Goal: Task Accomplishment & Management: Use online tool/utility

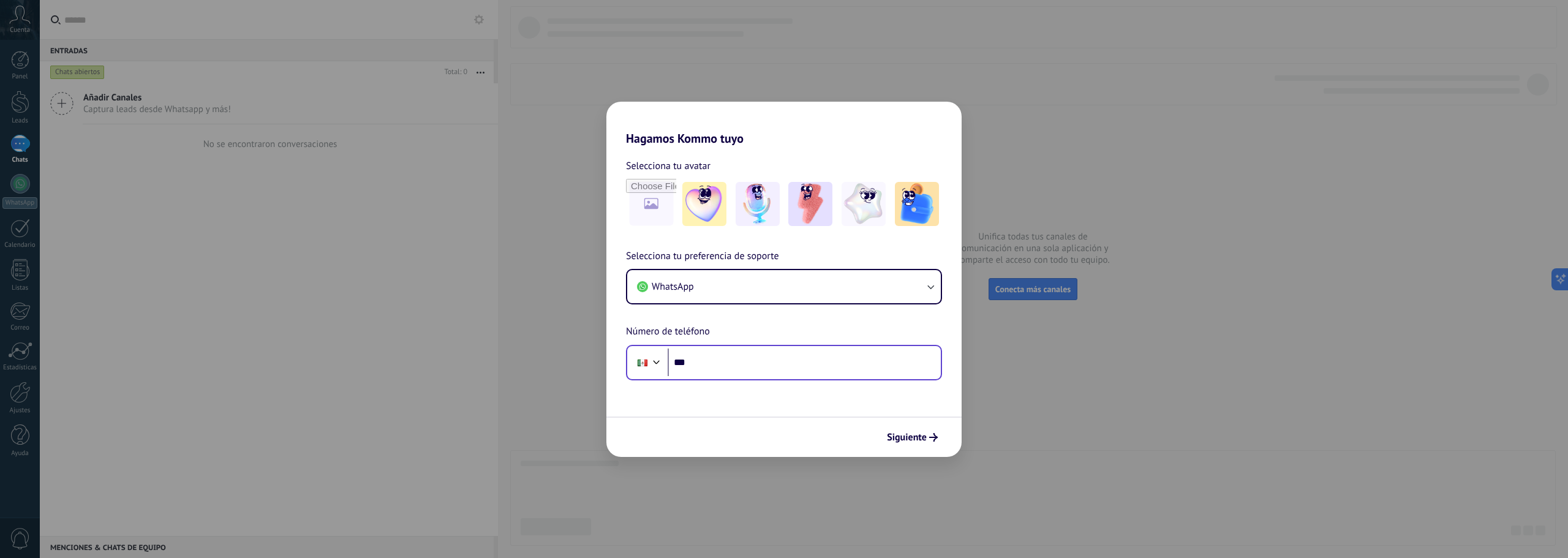
click at [785, 359] on input "***" at bounding box center [804, 362] width 273 height 28
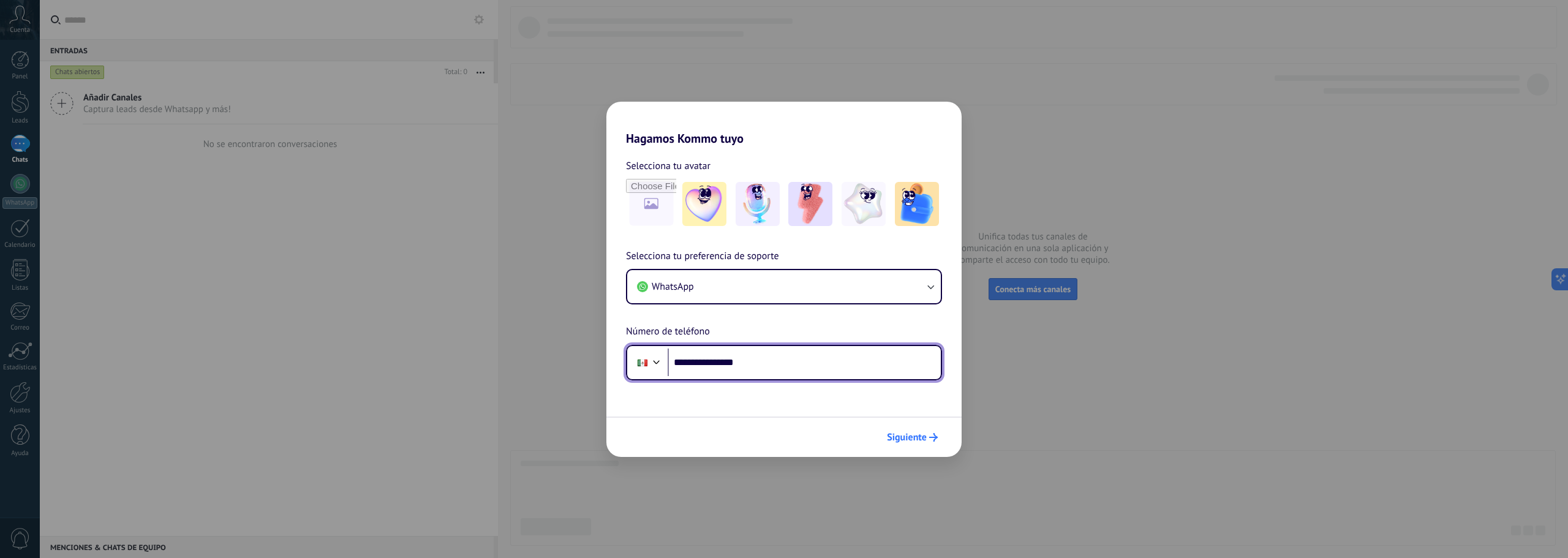
type input "**********"
click at [911, 443] on button "Siguiente" at bounding box center [912, 438] width 62 height 21
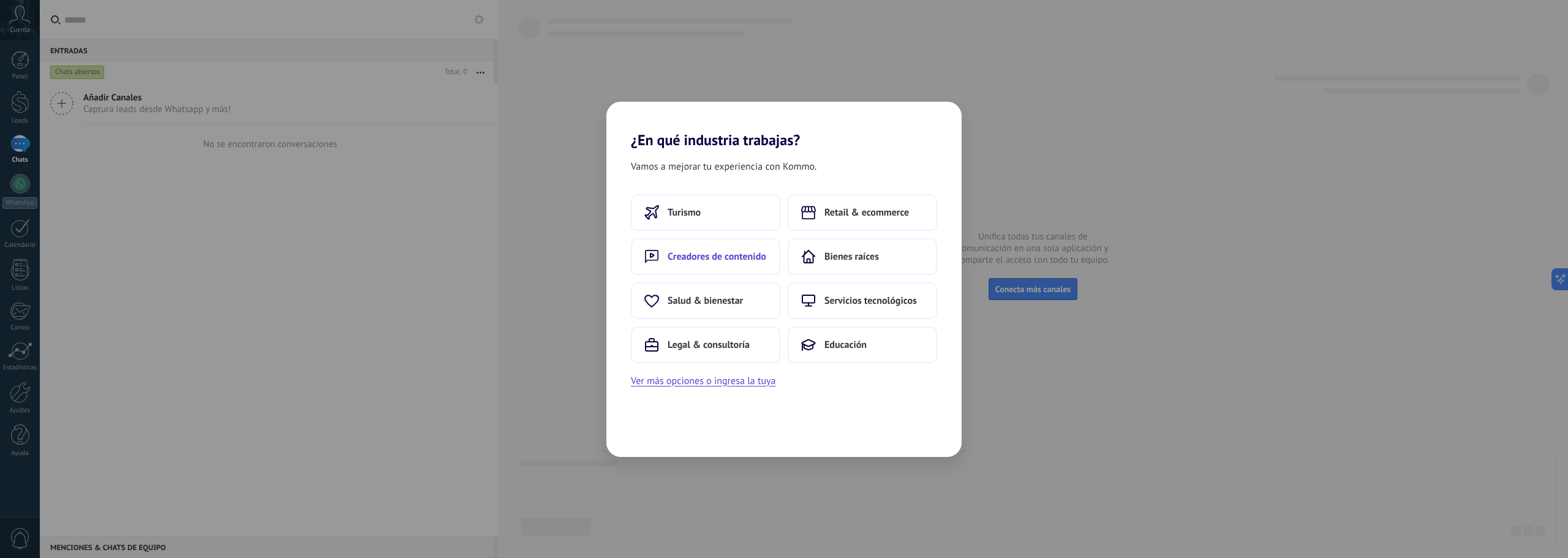
click at [671, 269] on button "Creadores de contenido" at bounding box center [706, 256] width 150 height 37
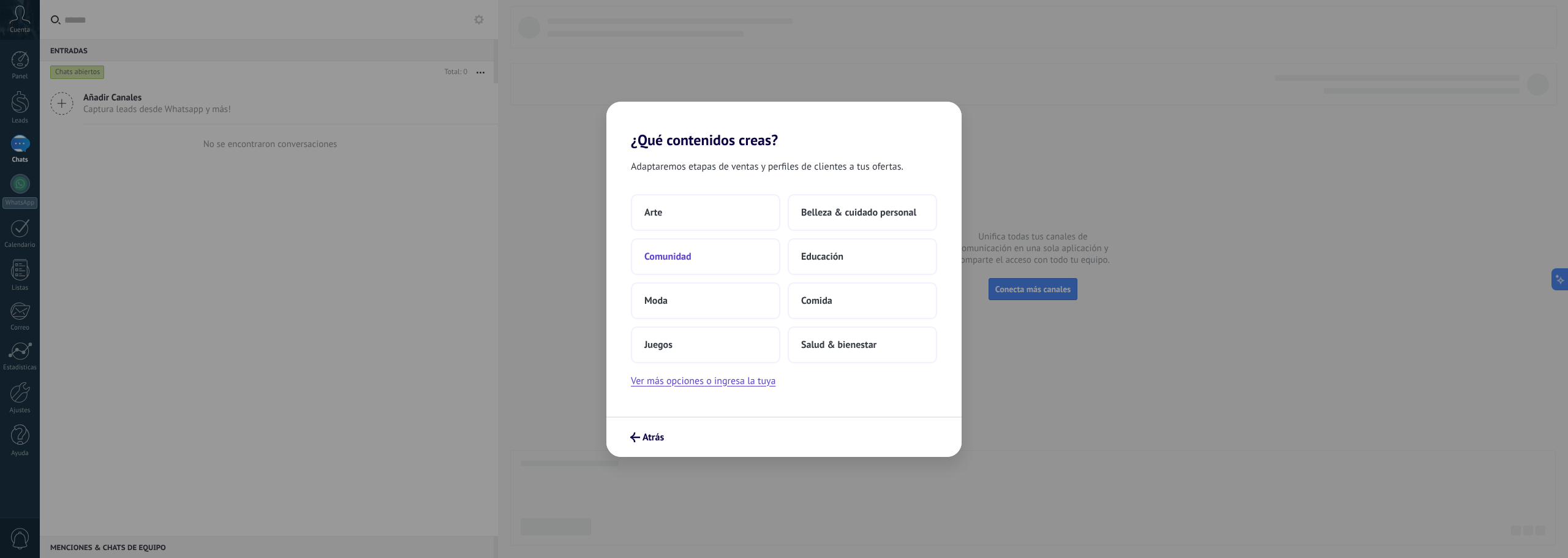
click at [701, 269] on button "Comunidad" at bounding box center [706, 256] width 150 height 37
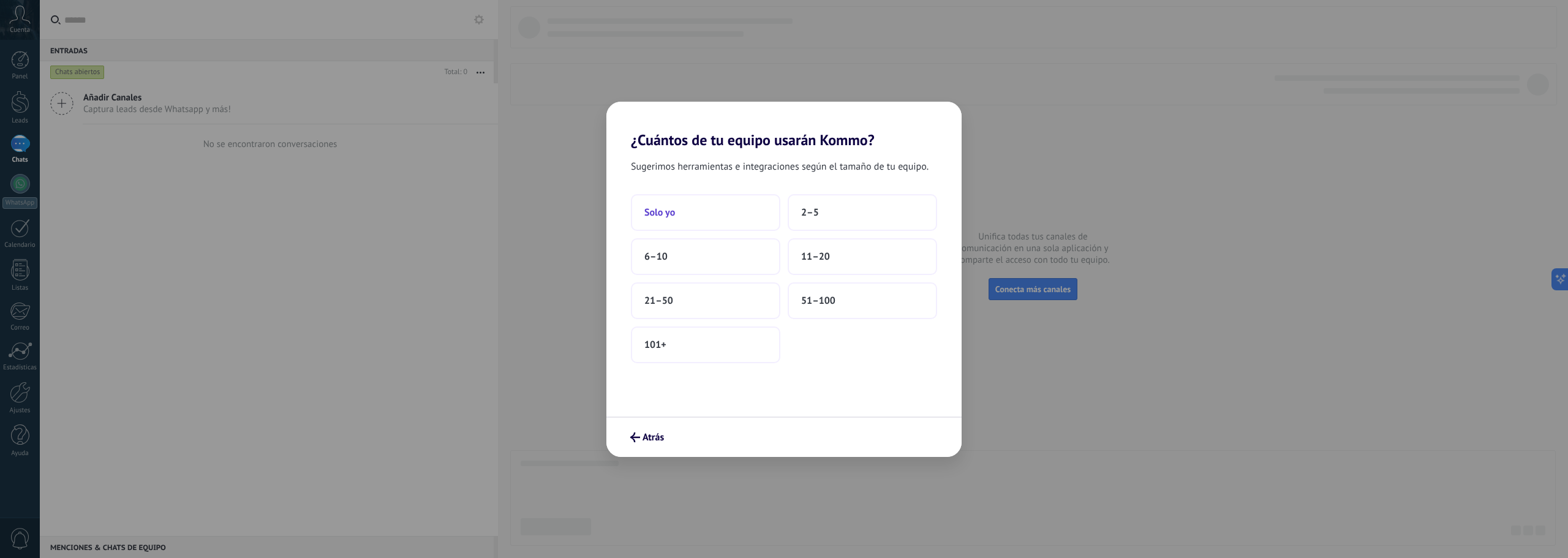
click at [722, 220] on button "Solo yo" at bounding box center [706, 212] width 150 height 37
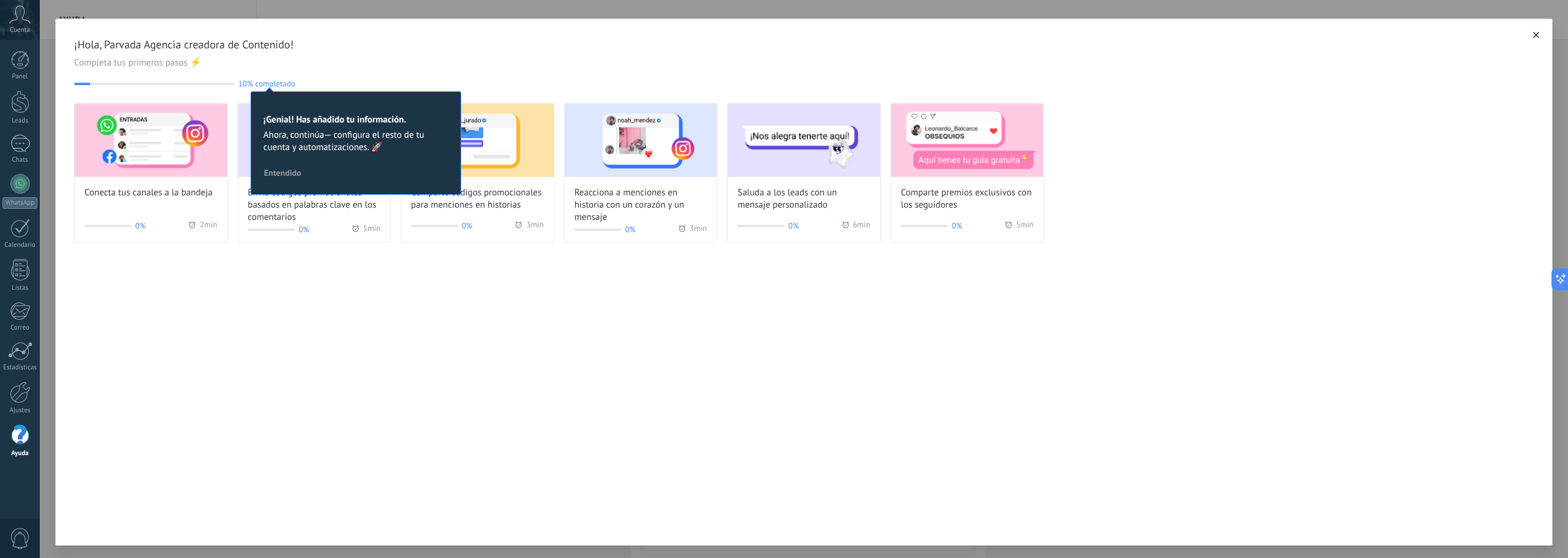
click at [430, 355] on div "¡Hola, Parvada Agencia creadora de Contenido! Completa tus primeros pasos ⚡ 10%…" at bounding box center [804, 282] width 1497 height 528
click at [166, 155] on img at bounding box center [151, 140] width 153 height 73
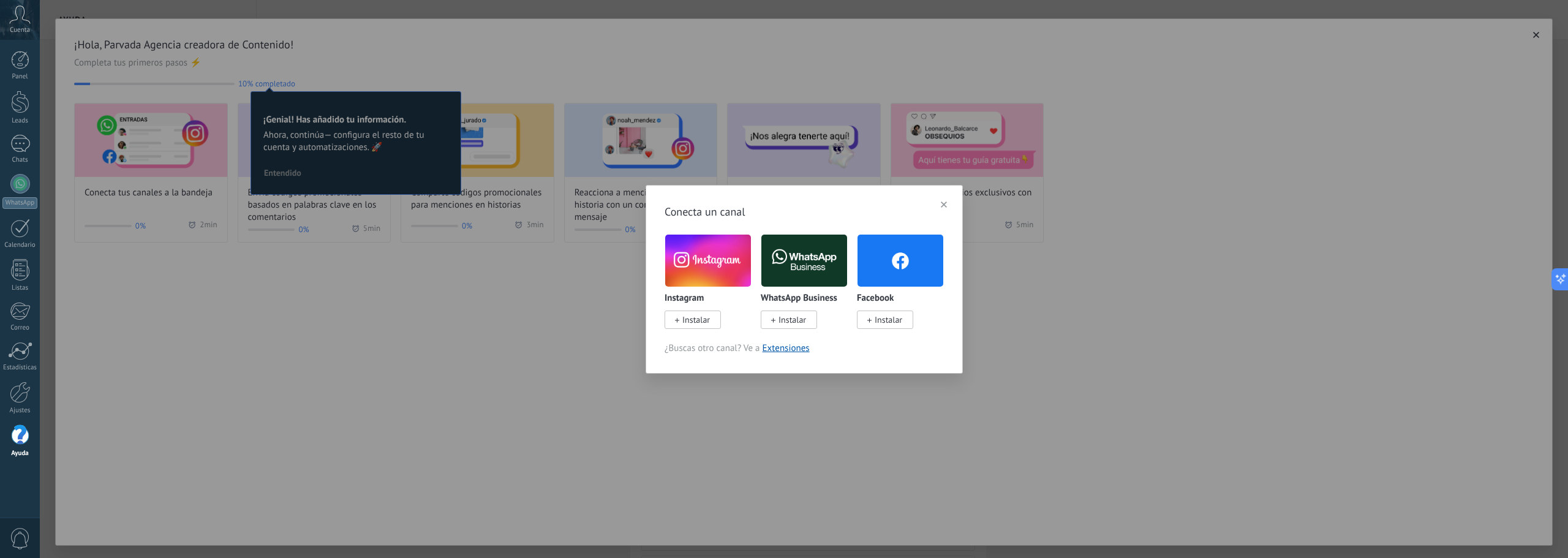
click at [789, 269] on img at bounding box center [804, 261] width 86 height 58
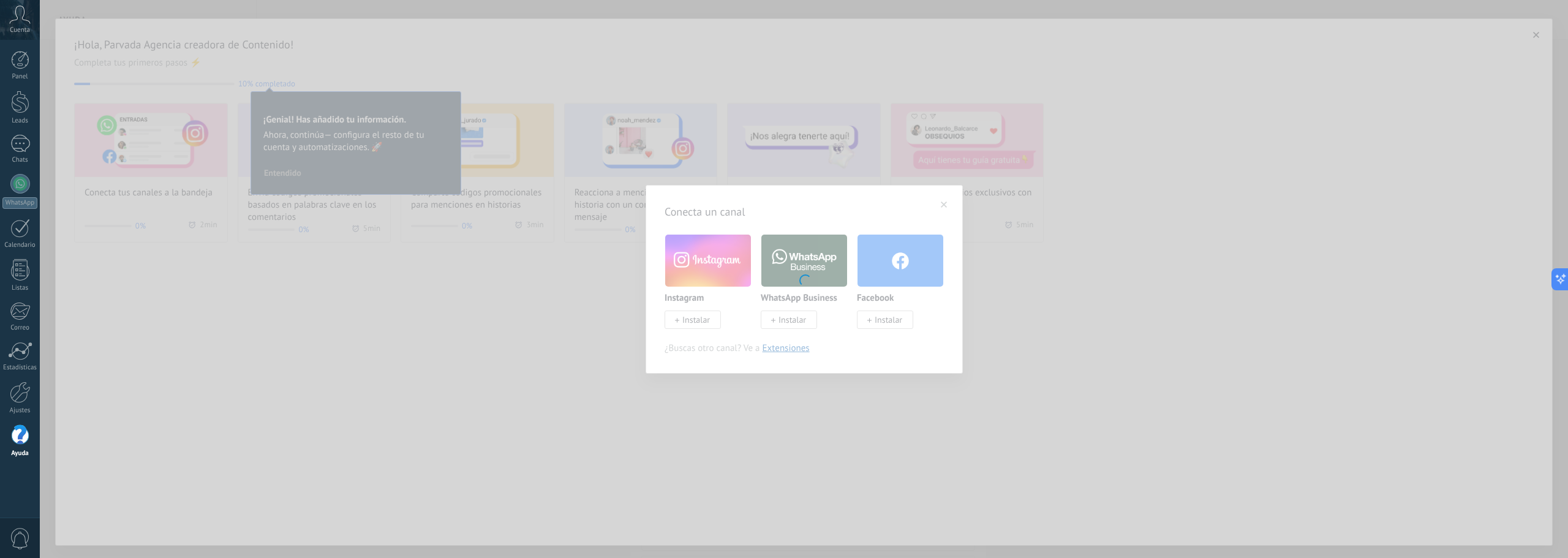
click at [784, 322] on div at bounding box center [804, 279] width 1528 height 558
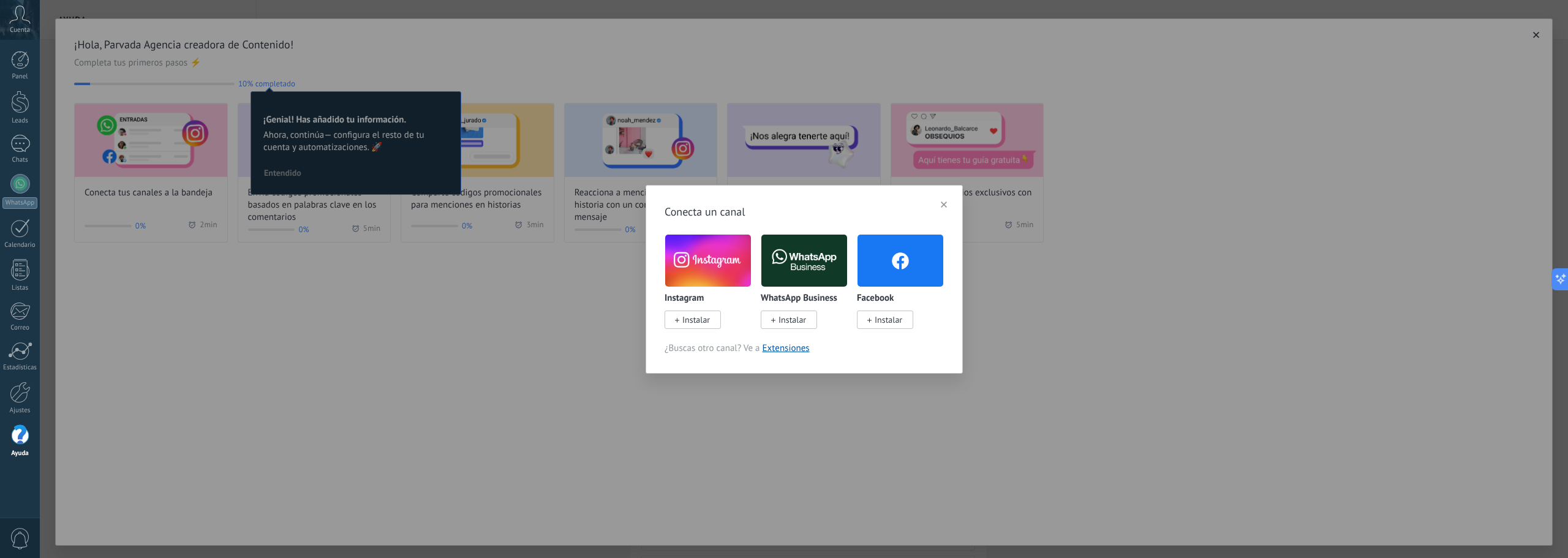
click at [800, 258] on img at bounding box center [804, 261] width 86 height 58
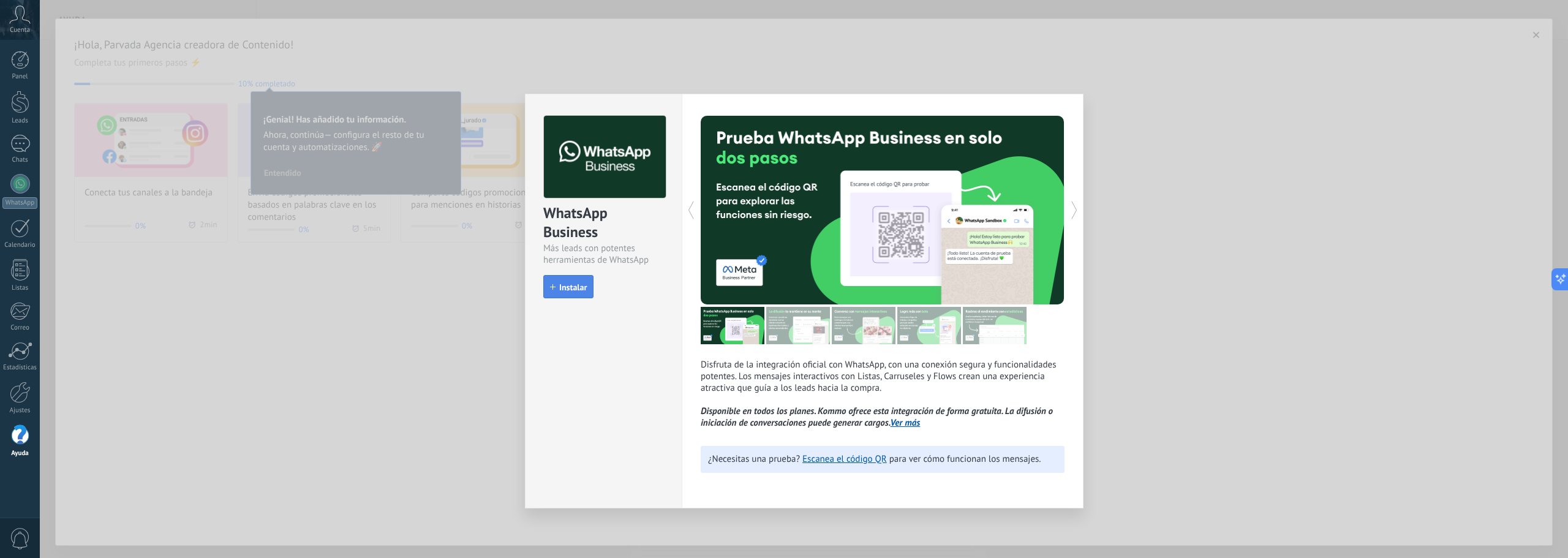
click at [561, 285] on span "Instalar" at bounding box center [573, 287] width 27 height 9
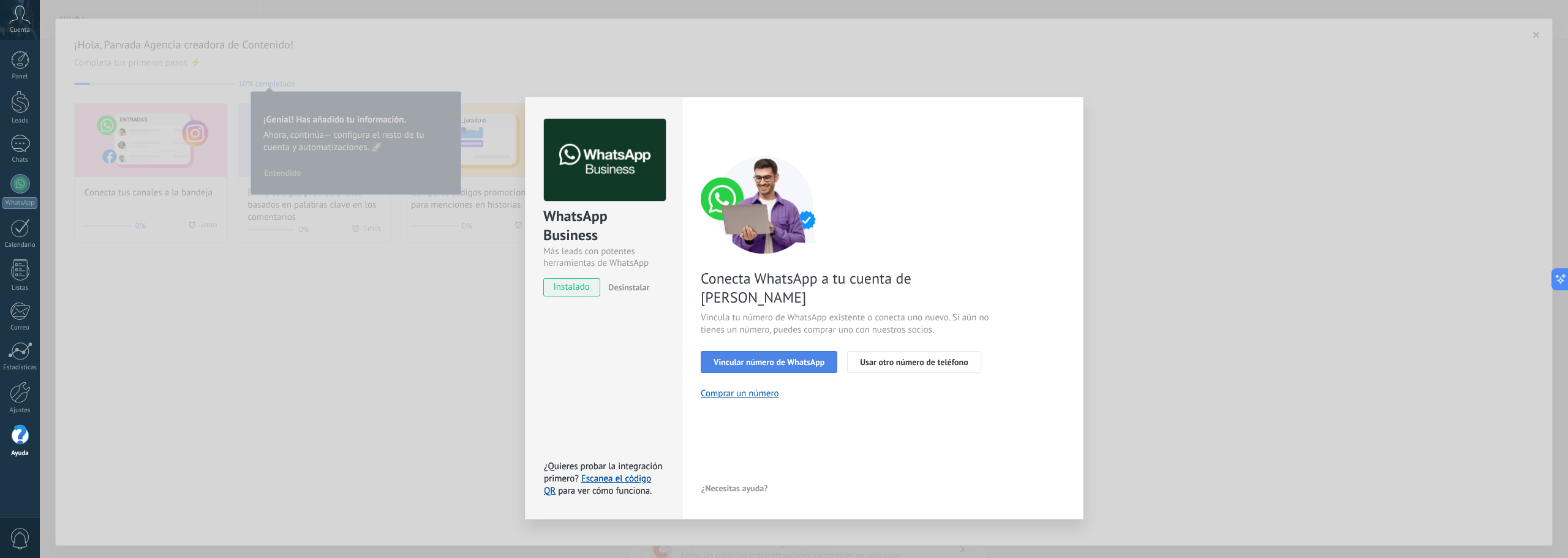
click at [802, 358] on span "Vincular número de WhatsApp" at bounding box center [769, 362] width 111 height 9
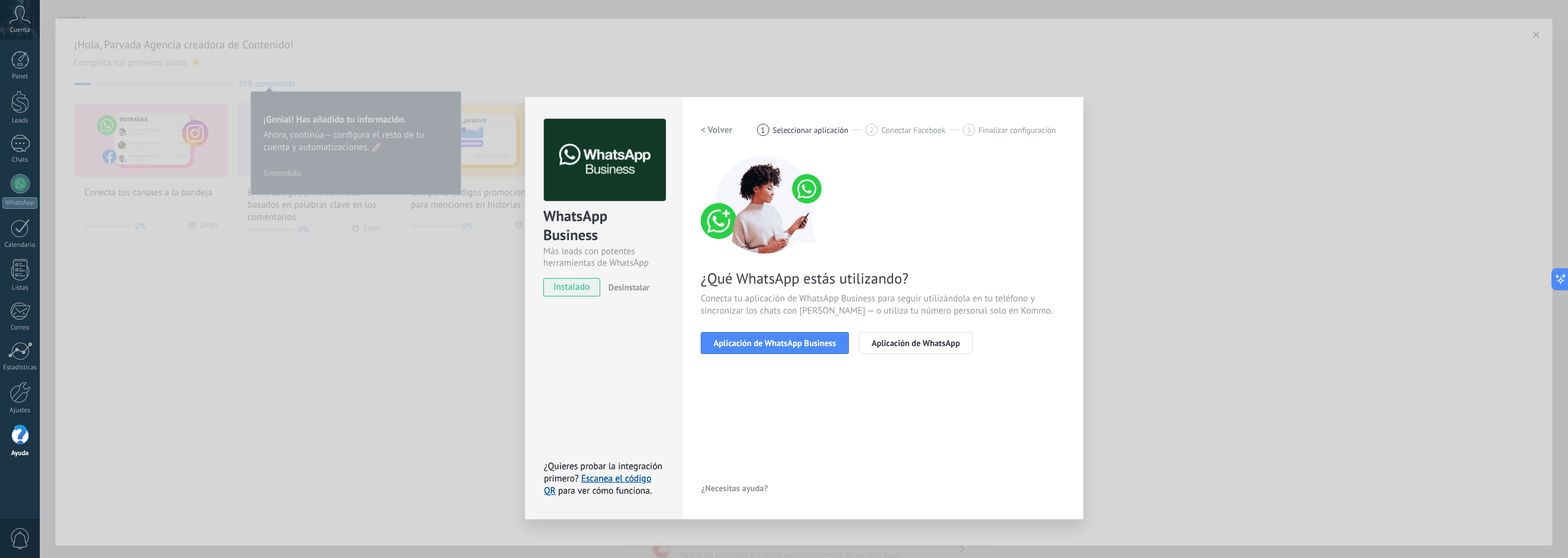
click at [802, 347] on span "Aplicación de WhatsApp Business" at bounding box center [774, 343] width 122 height 9
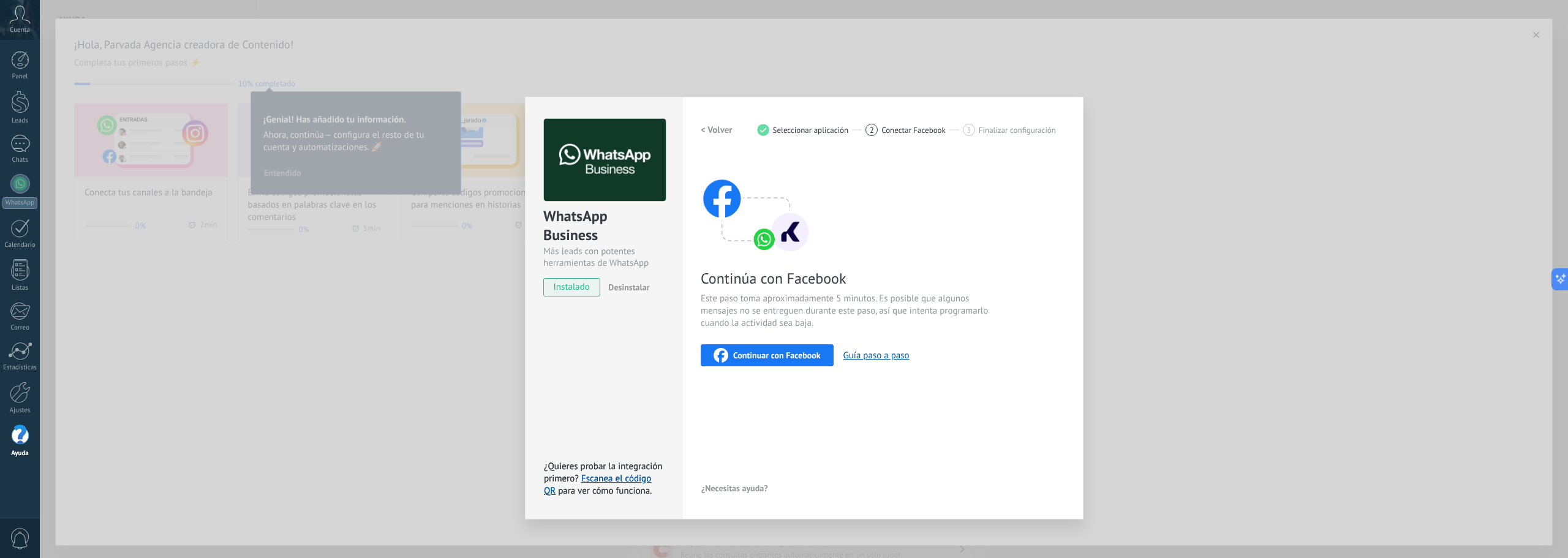
click at [782, 355] on span "Continuar con Facebook" at bounding box center [777, 356] width 87 height 9
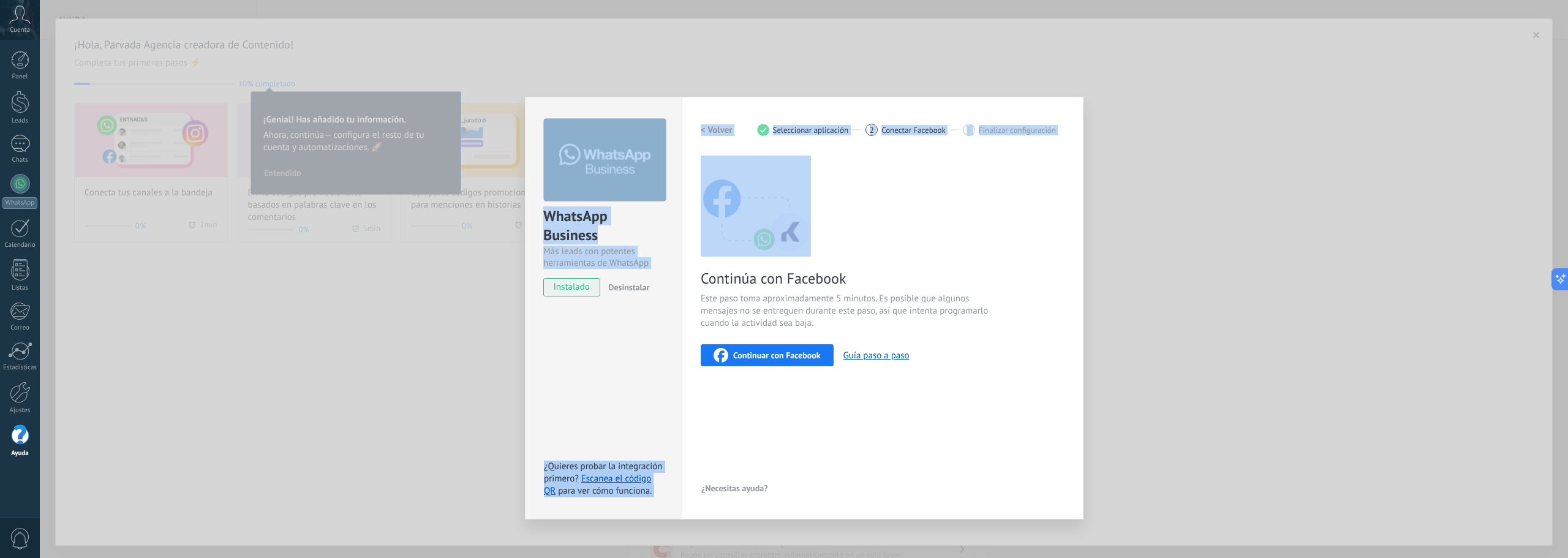
drag, startPoint x: 916, startPoint y: 78, endPoint x: 932, endPoint y: 214, distance: 136.9
click at [926, 189] on div "WhatsApp Business Más leads con potentes herramientas de WhatsApp instalado Des…" at bounding box center [804, 279] width 1528 height 558
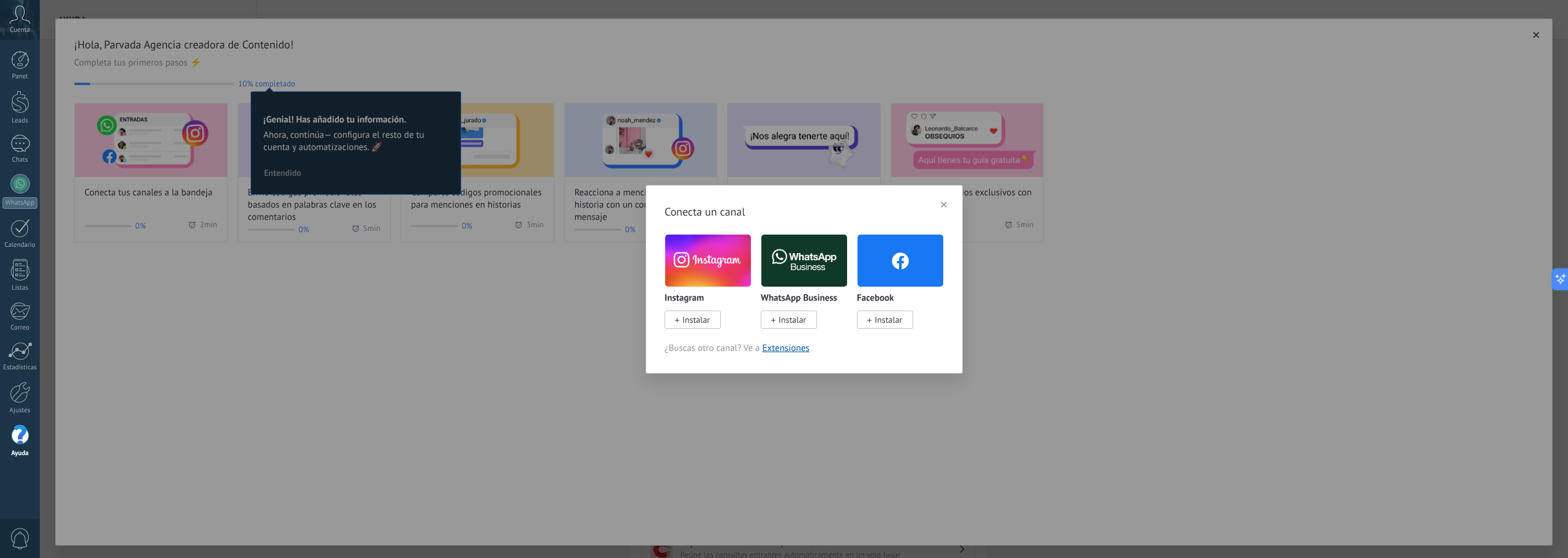
click at [812, 264] on img at bounding box center [804, 261] width 86 height 58
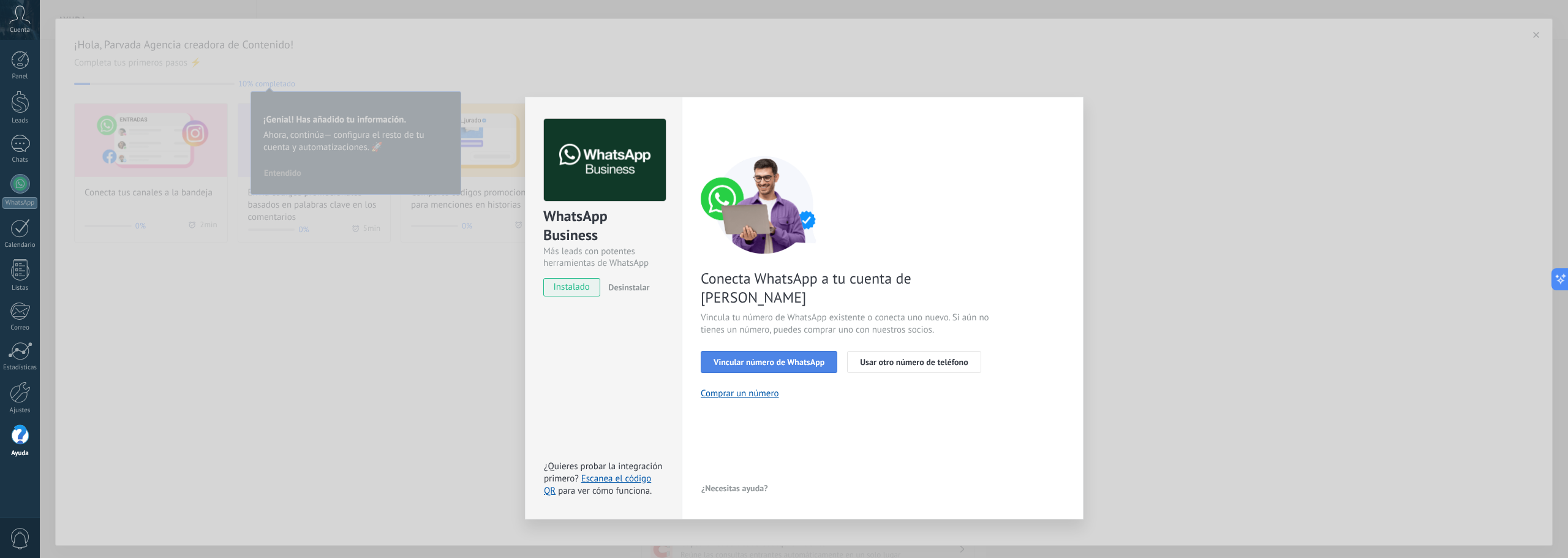
click at [802, 358] on span "Vincular número de WhatsApp" at bounding box center [769, 362] width 111 height 9
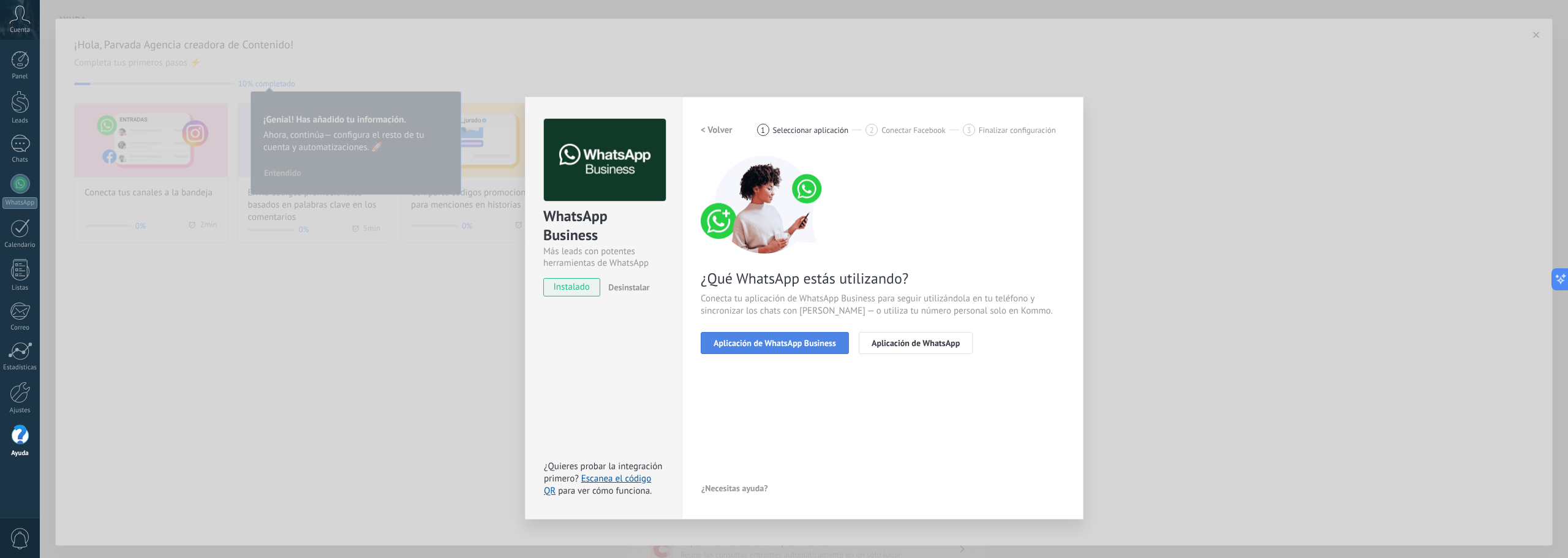
click at [820, 342] on span "Aplicación de WhatsApp Business" at bounding box center [774, 343] width 122 height 9
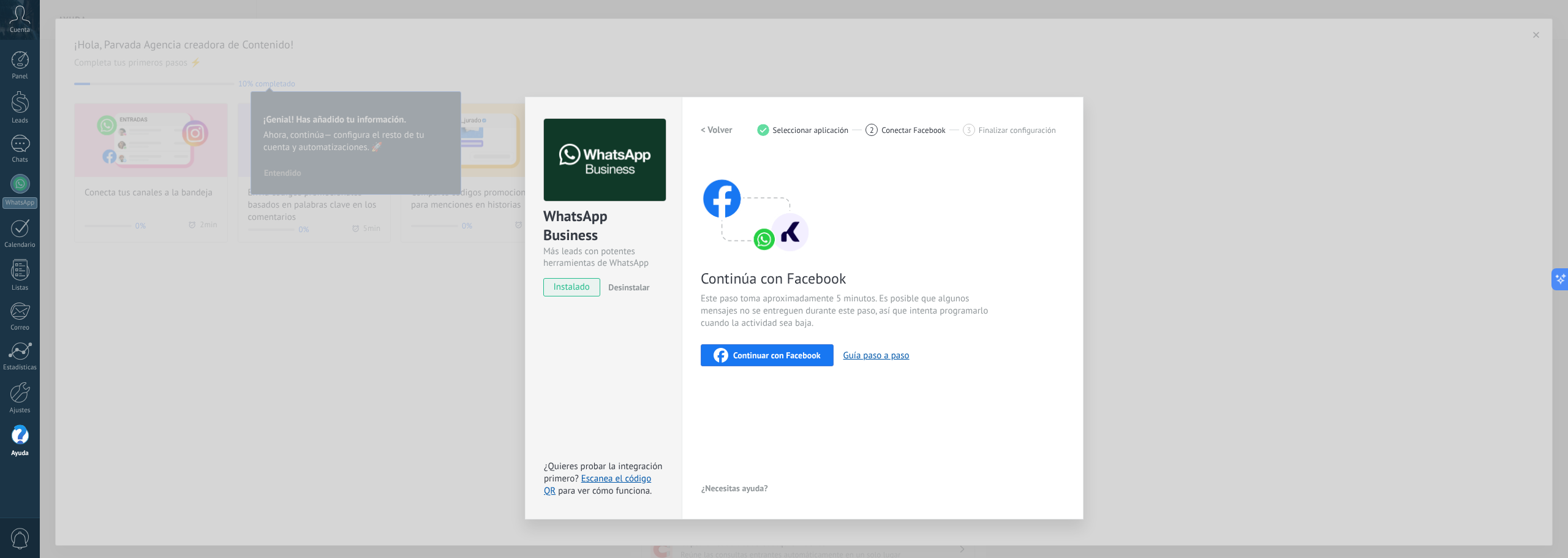
click at [799, 354] on span "Continuar con Facebook" at bounding box center [777, 356] width 87 height 9
click at [792, 357] on span "Continuar con Facebook" at bounding box center [777, 356] width 87 height 9
click at [944, 218] on div "Continúa con Facebook Este paso toma aproximadamente 5 minutos. Es posible que …" at bounding box center [882, 261] width 364 height 211
click at [395, 262] on div "WhatsApp Business Más leads con potentes herramientas de WhatsApp instalado Des…" at bounding box center [804, 279] width 1528 height 558
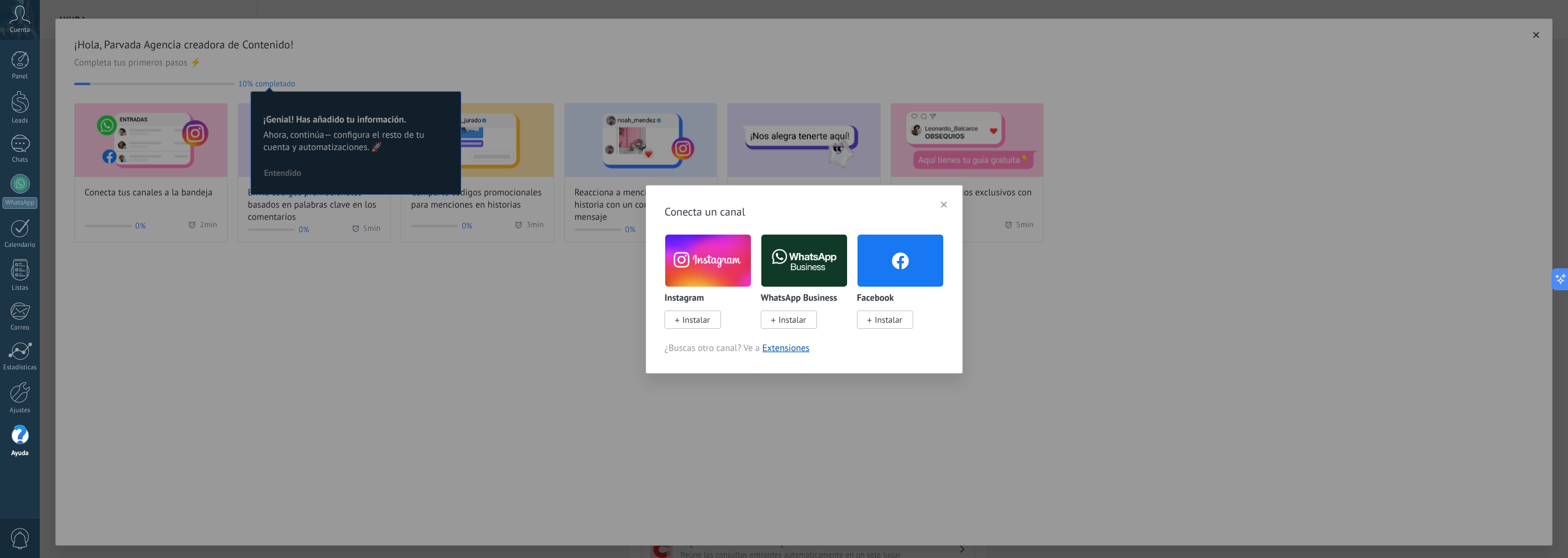
click at [698, 271] on img at bounding box center [708, 261] width 86 height 58
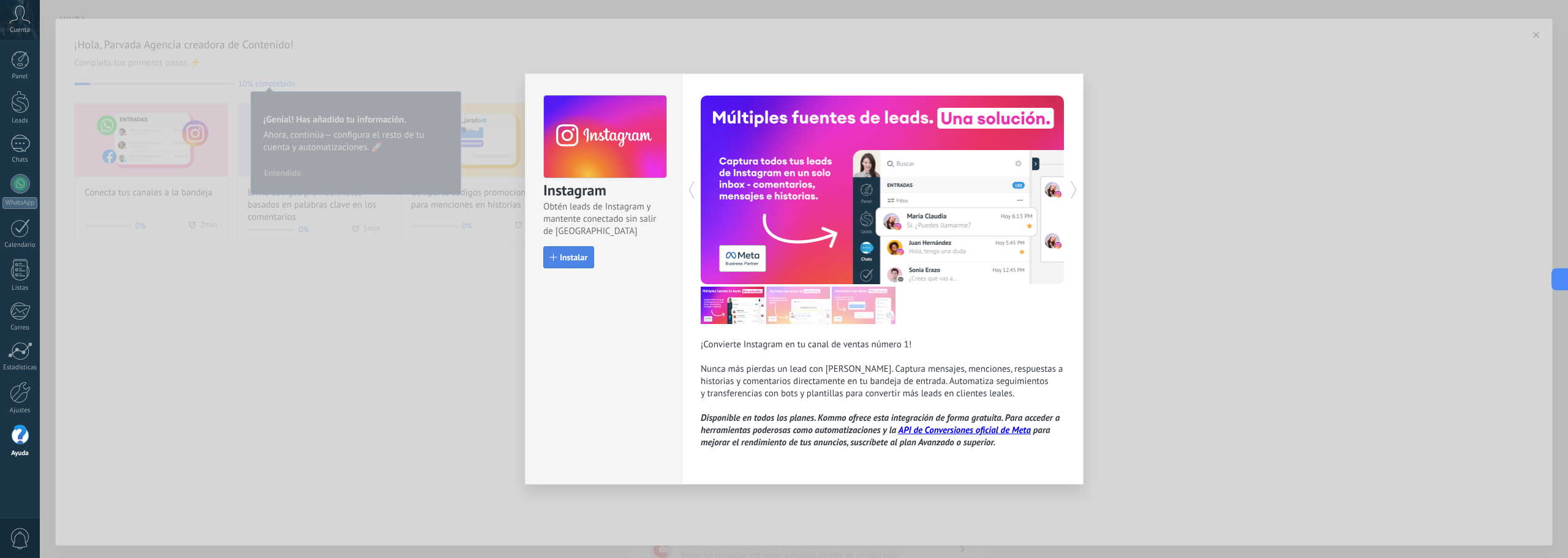
click at [585, 261] on span "Instalar" at bounding box center [573, 258] width 27 height 9
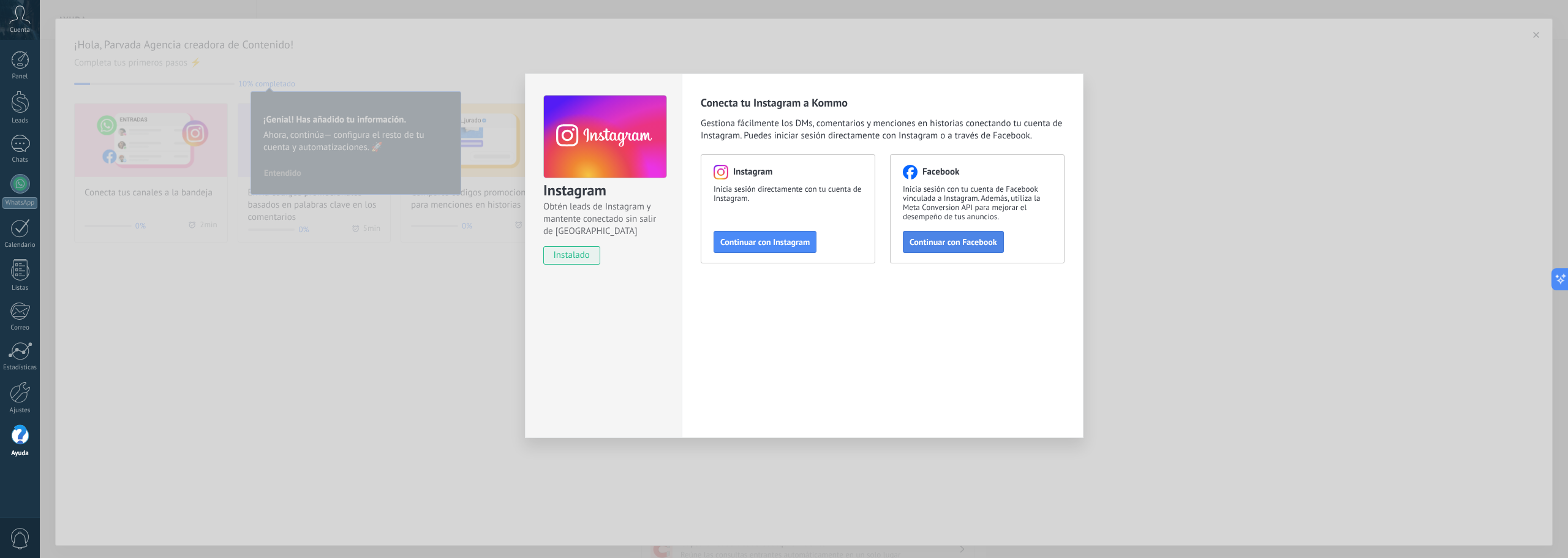
click at [962, 249] on button "Continuar con Facebook" at bounding box center [953, 242] width 101 height 22
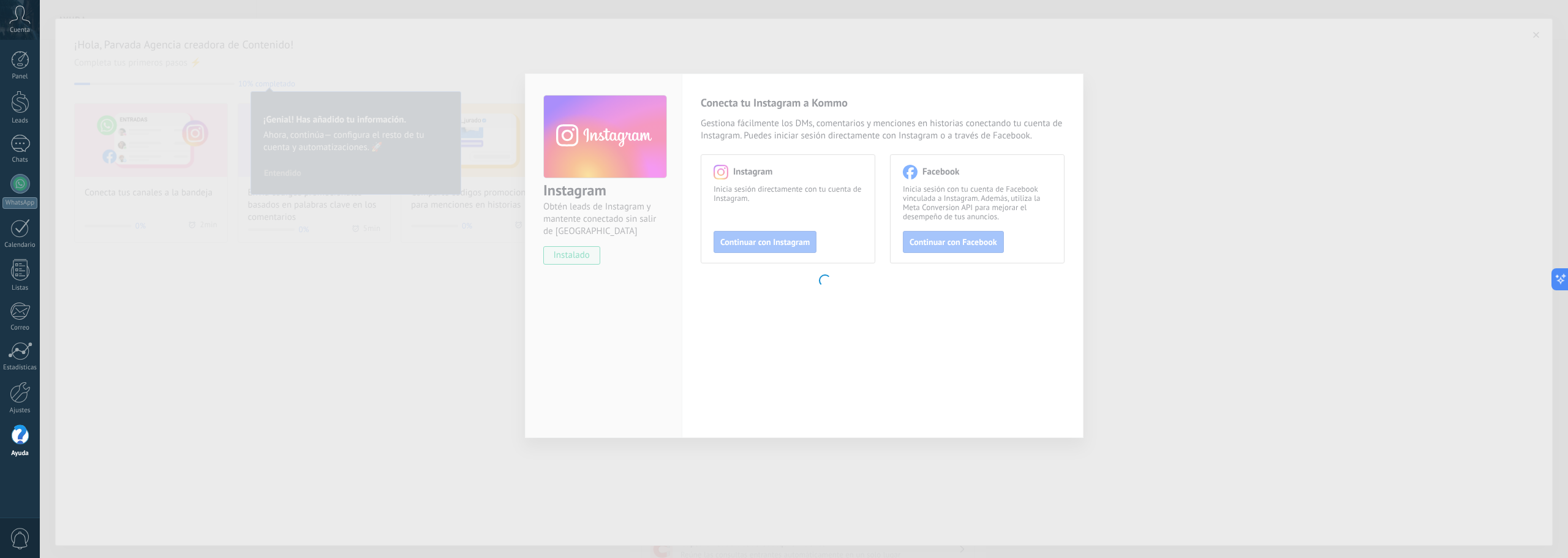
click at [392, 255] on body ".abccls-1,.abccls-2{fill-rule:evenodd}.abccls-2{fill:#fff} .abfcls-1{fill:none}…" at bounding box center [784, 279] width 1568 height 558
click at [1117, 35] on body ".abccls-1,.abccls-2{fill-rule:evenodd}.abccls-2{fill:#fff} .abfcls-1{fill:none}…" at bounding box center [784, 279] width 1568 height 558
click at [1004, 122] on body ".abccls-1,.abccls-2{fill-rule:evenodd}.abccls-2{fill:#fff} .abfcls-1{fill:none}…" at bounding box center [784, 279] width 1568 height 558
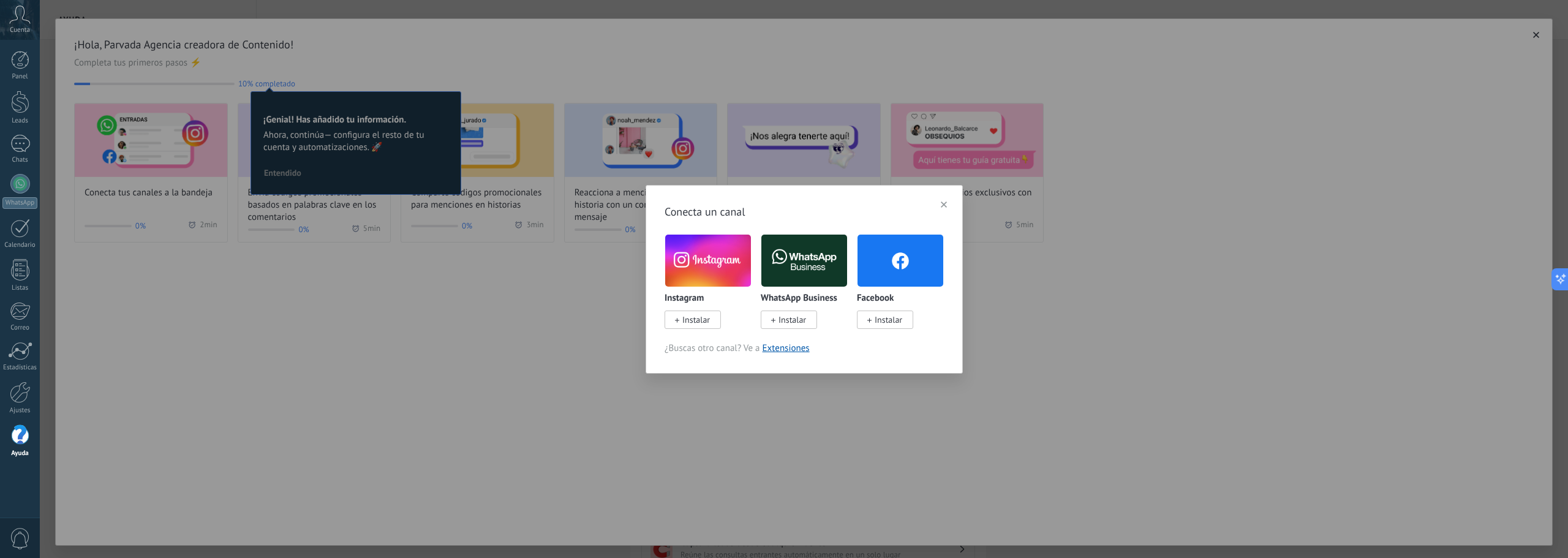
click at [353, 254] on div "Conecta un canal Instagram Instalar WhatsApp Business Instalar Facebook Instala…" at bounding box center [804, 279] width 1528 height 558
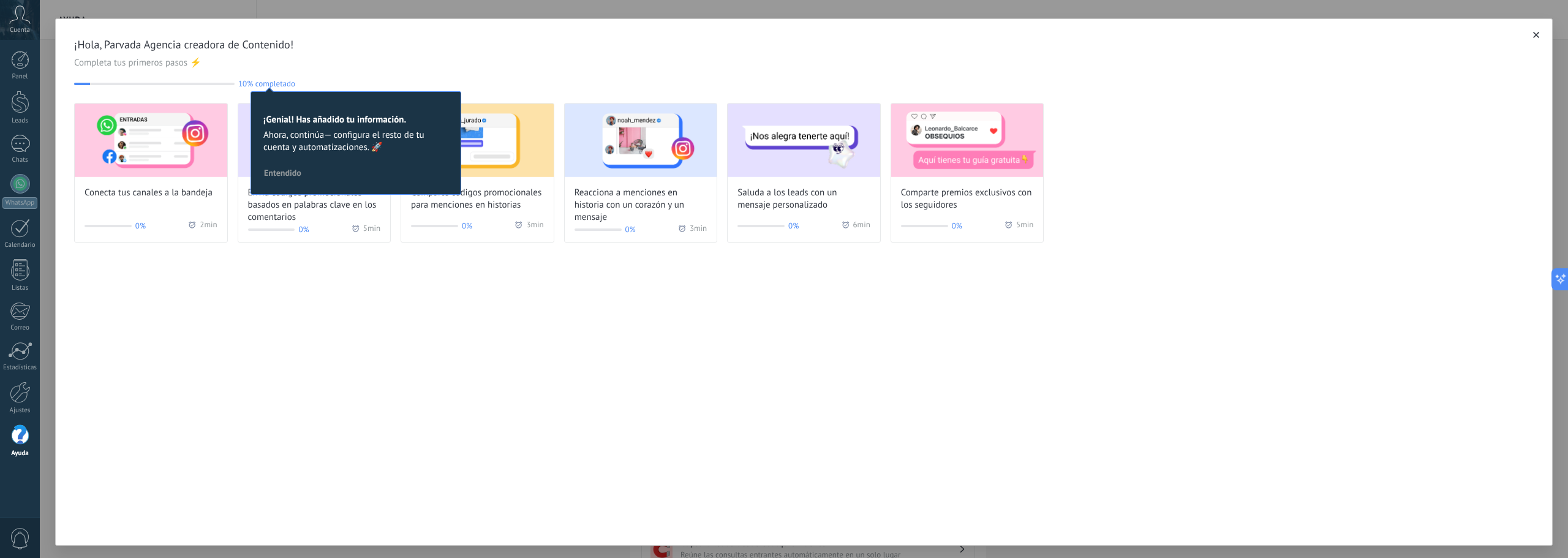
click at [500, 29] on div "¡Hola, Parvada Agencia creadora de Contenido! Completa tus primeros pasos ⚡ 10%…" at bounding box center [804, 140] width 1496 height 242
click at [190, 76] on div "¡Hola, Parvada Agencia creadora de Contenido! Completa tus primeros pasos ⚡ 10%…" at bounding box center [804, 63] width 1459 height 51
click at [170, 146] on img at bounding box center [151, 140] width 153 height 73
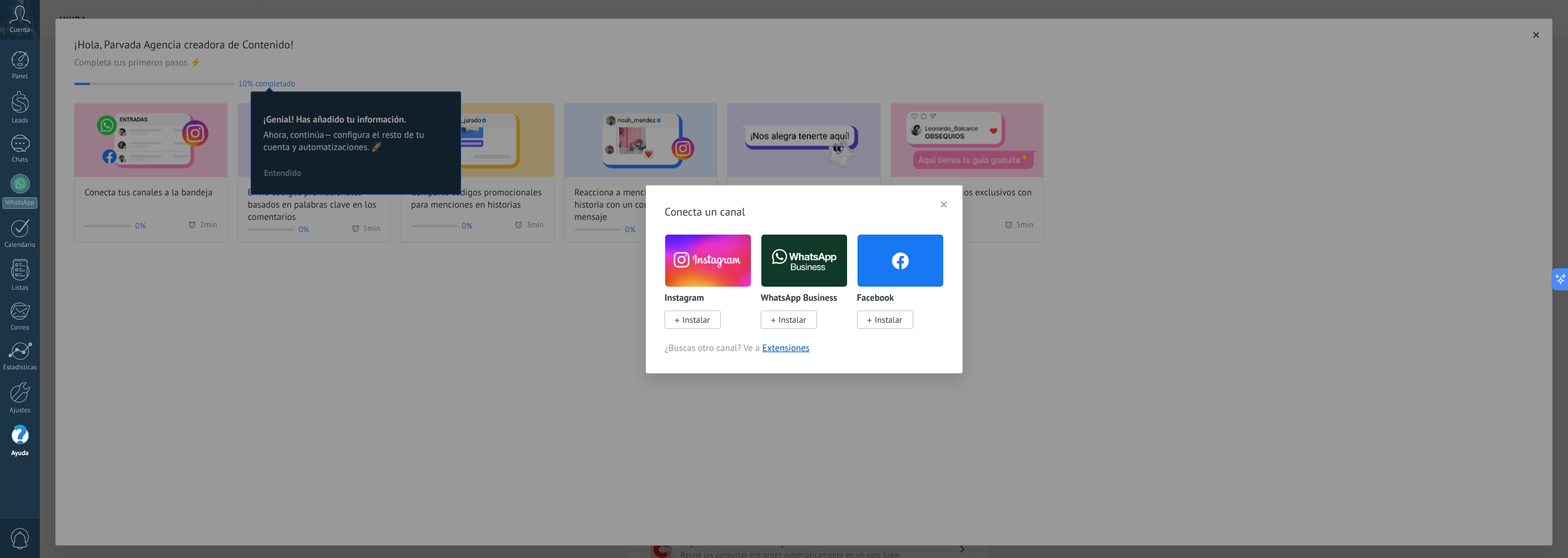
click at [797, 324] on span "Instalar" at bounding box center [792, 320] width 27 height 11
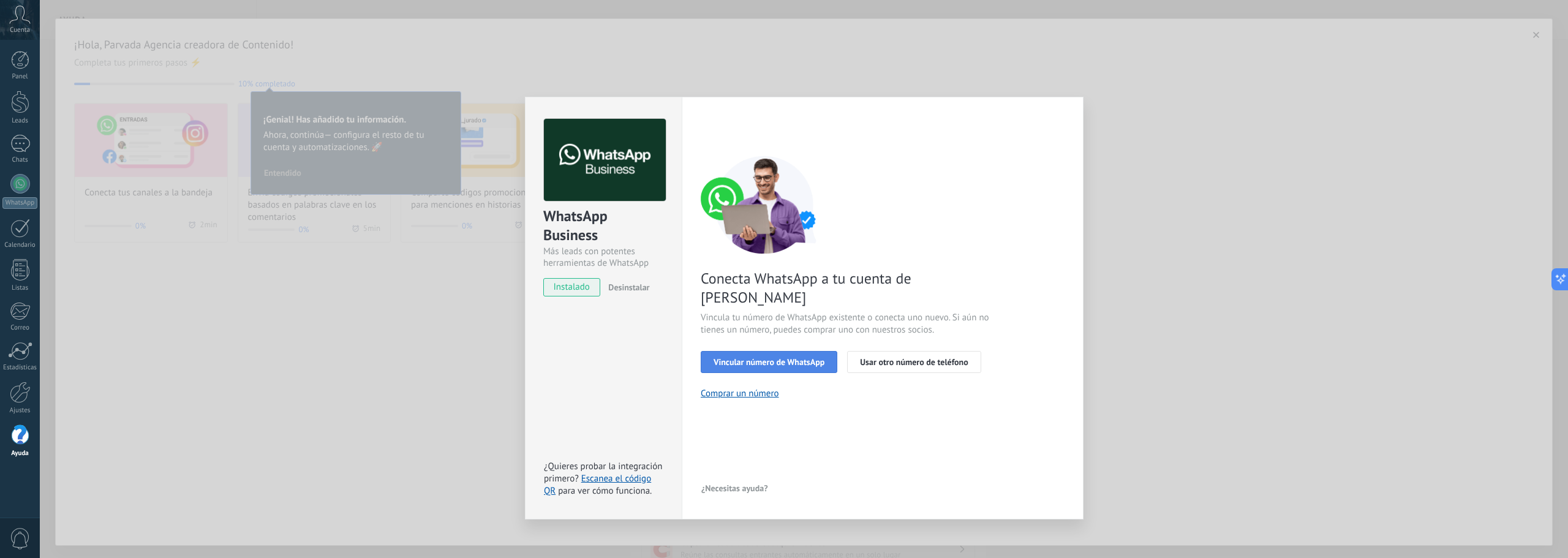
click at [795, 351] on button "Vincular número de WhatsApp" at bounding box center [769, 362] width 137 height 22
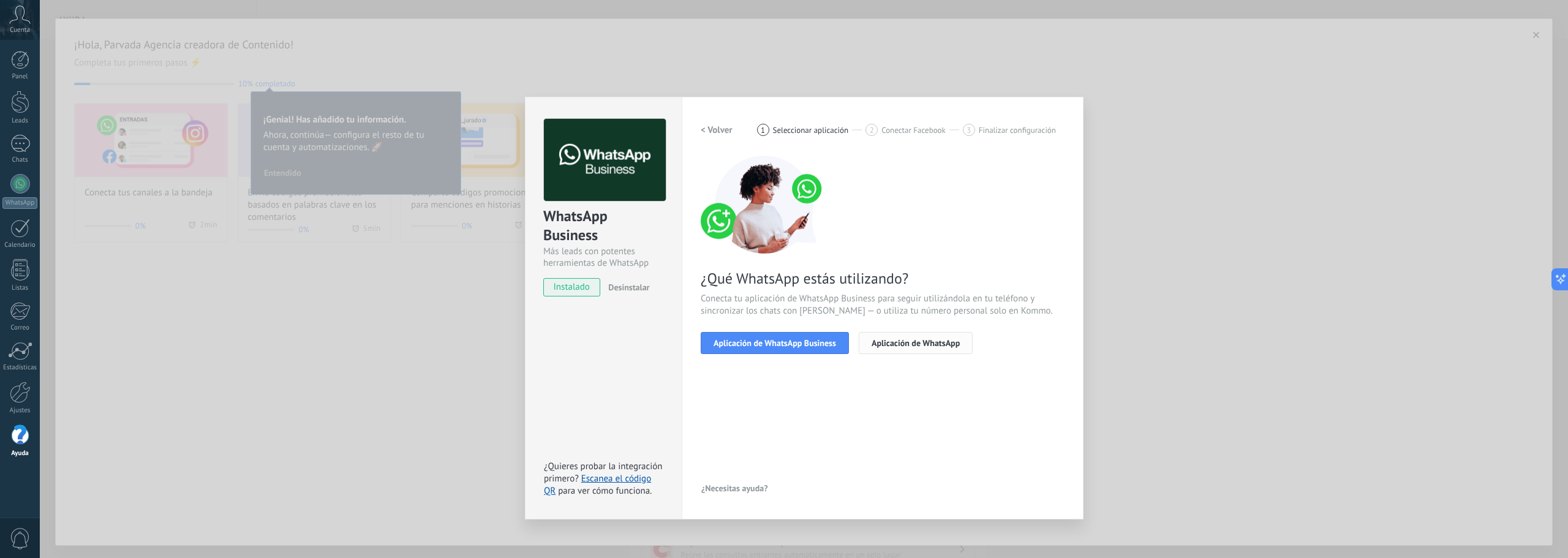
click at [943, 348] on span "Aplicación de WhatsApp" at bounding box center [916, 343] width 88 height 9
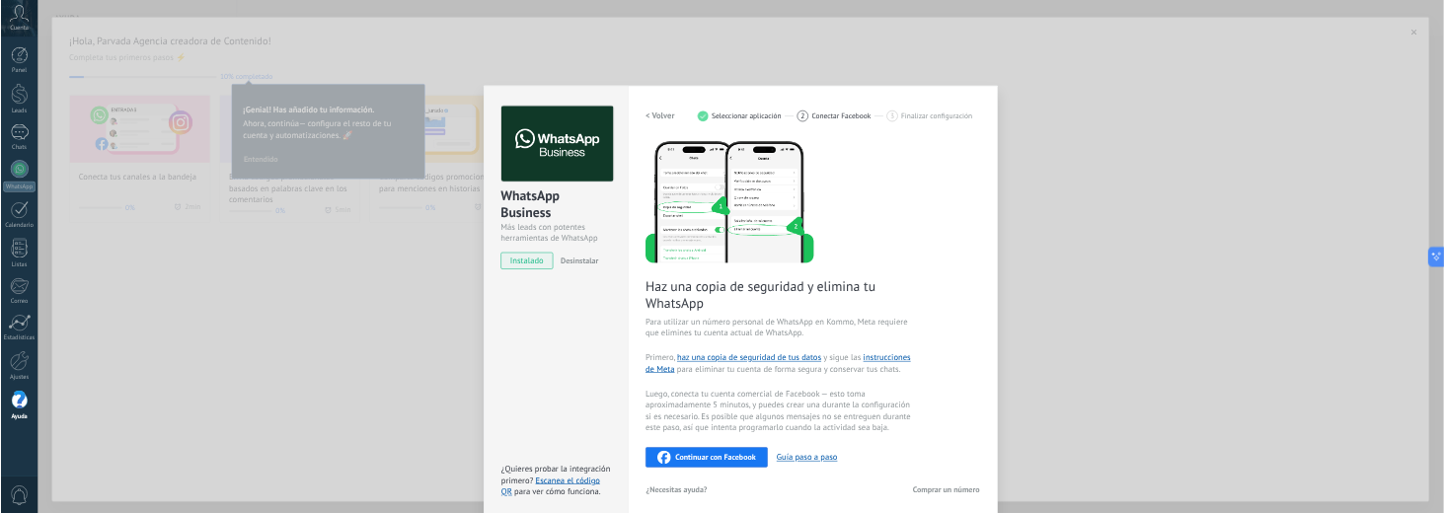
scroll to position [14, 0]
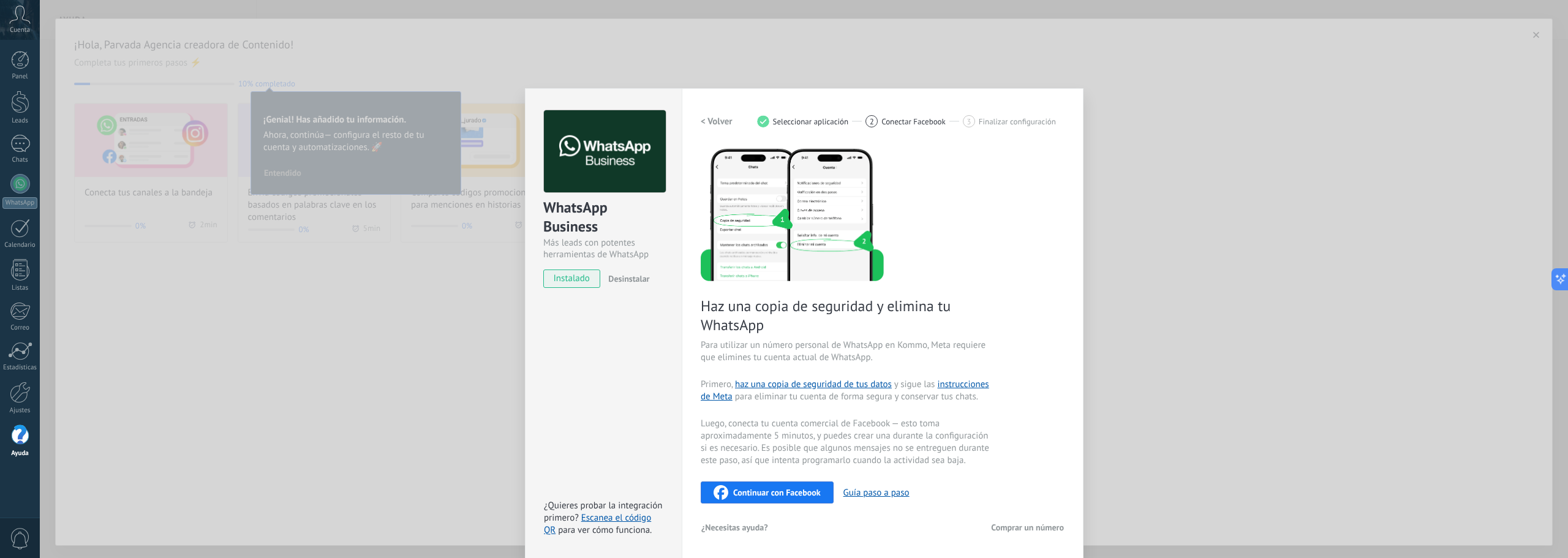
click at [726, 220] on img at bounding box center [792, 214] width 183 height 134
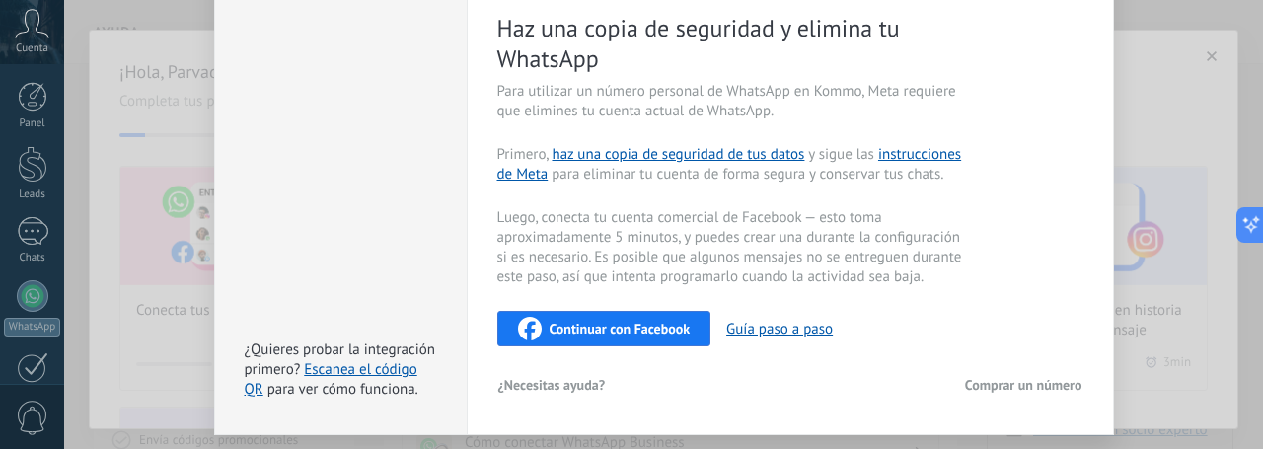
scroll to position [424, 0]
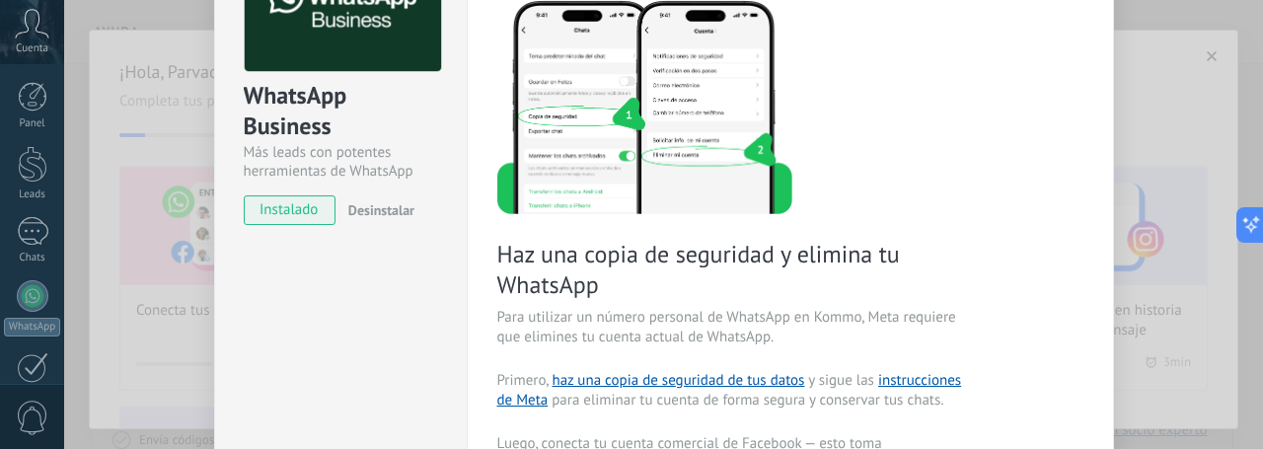
click at [332, 279] on div "WhatsApp Business Más leads con potentes herramientas de WhatsApp instalado Des…" at bounding box center [340, 282] width 253 height 758
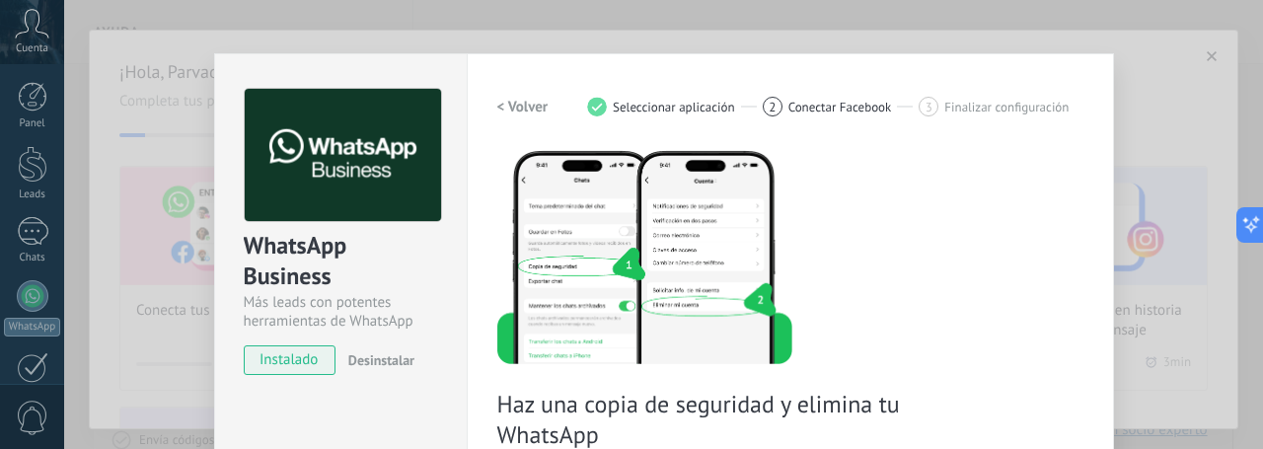
scroll to position [0, 0]
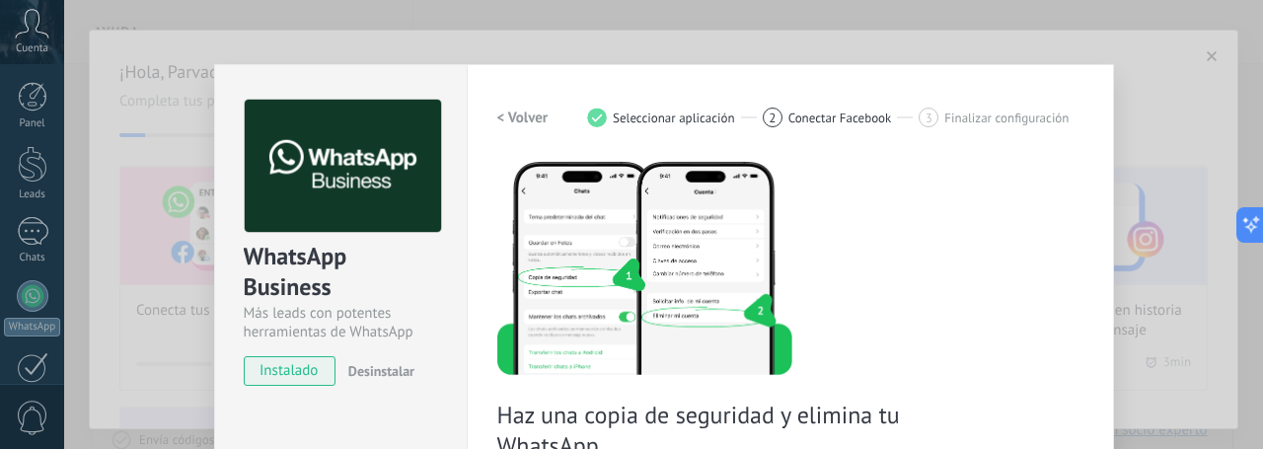
click at [506, 113] on h2 "< Volver" at bounding box center [522, 118] width 51 height 19
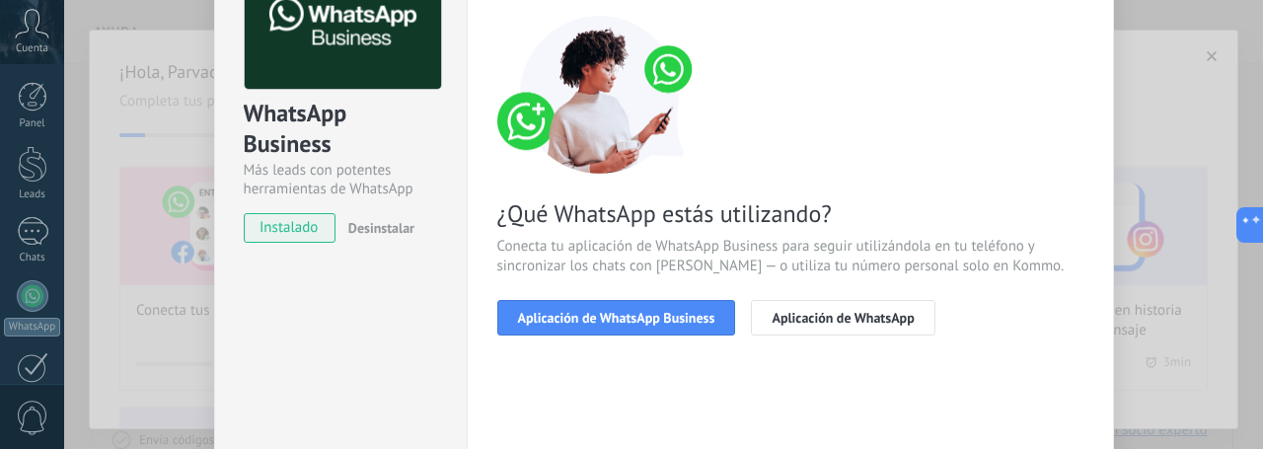
scroll to position [213, 0]
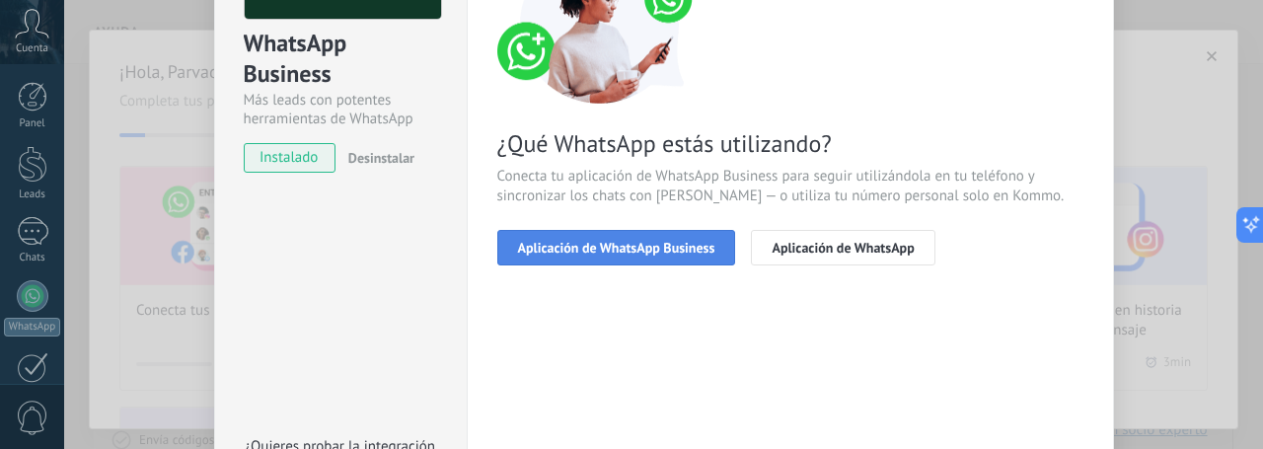
click at [586, 257] on button "Aplicación de WhatsApp Business" at bounding box center [616, 248] width 239 height 36
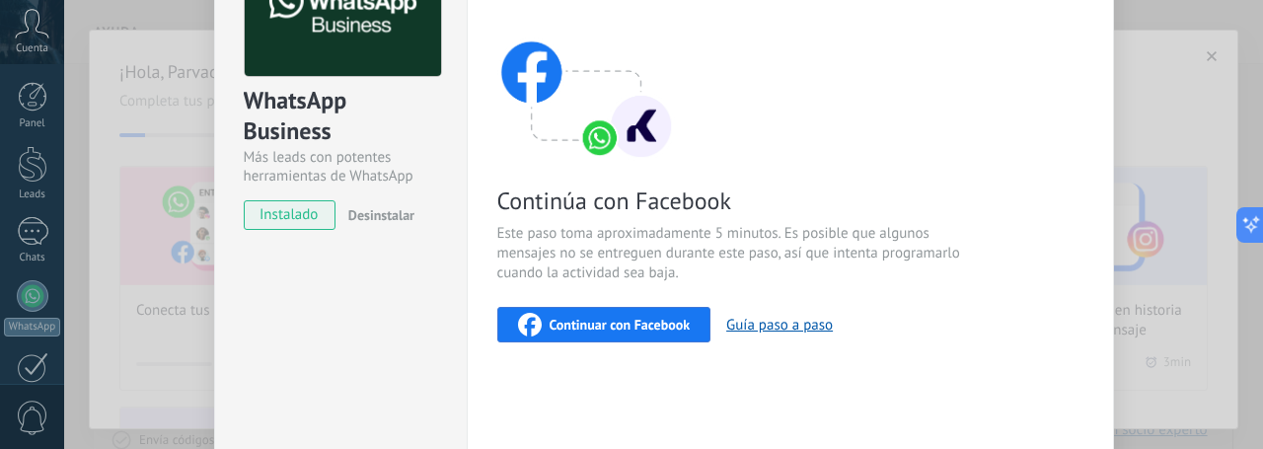
scroll to position [148, 0]
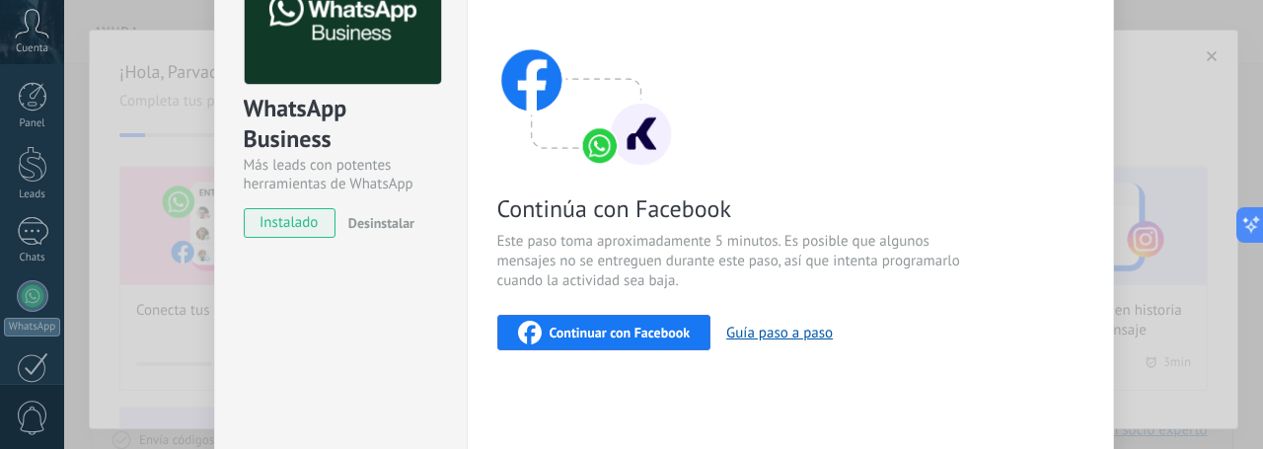
click at [1056, 203] on div "Continúa con Facebook Este paso toma aproximadamente 5 minutos. Es posible que …" at bounding box center [790, 181] width 586 height 340
click at [1180, 208] on div "WhatsApp Business Más leads con potentes herramientas de WhatsApp instalado Des…" at bounding box center [663, 224] width 1199 height 449
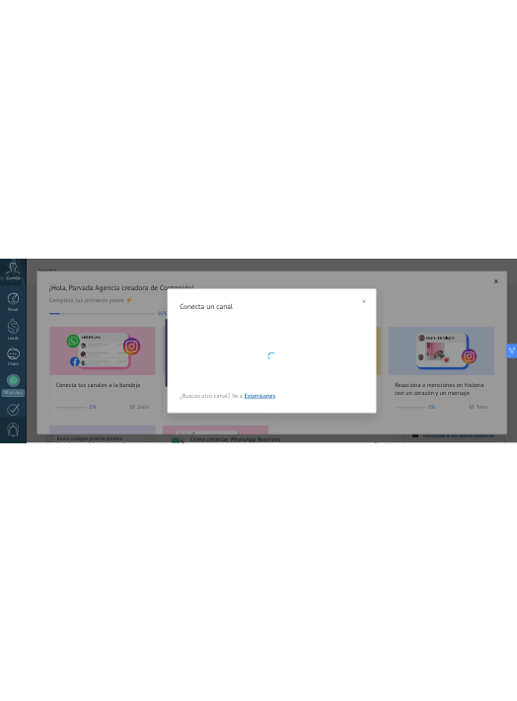
scroll to position [0, 0]
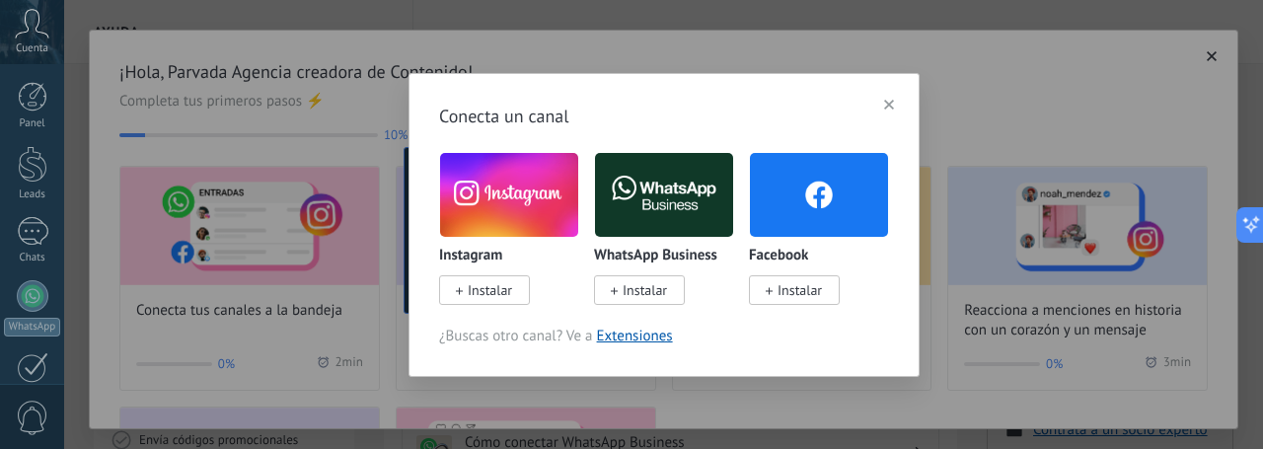
click at [889, 107] on icon "button" at bounding box center [889, 105] width 10 height 10
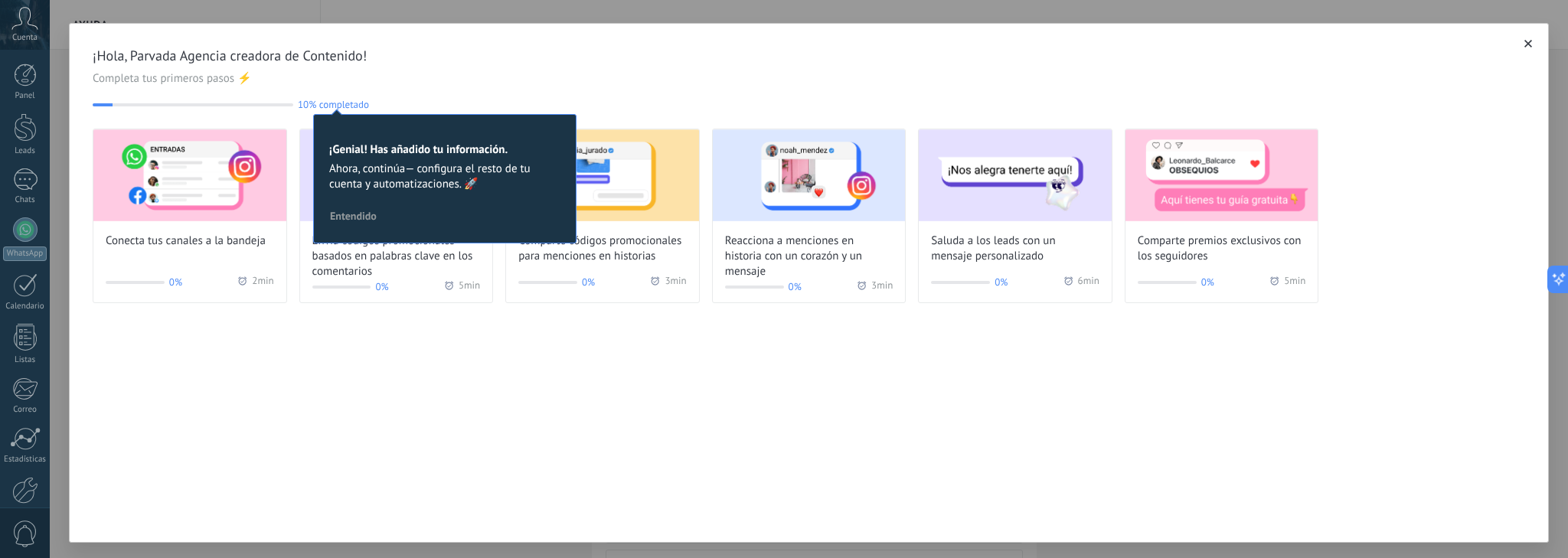
click at [426, 53] on span "¡Hola, Parvada Agencia creadora de Contenido!" at bounding box center [808, 56] width 1432 height 19
click at [550, 441] on div "¡Hola, Parvada Agencia creadora de Contenido! Completa tus primeros pasos ⚡ 10%…" at bounding box center [809, 283] width 1480 height 519
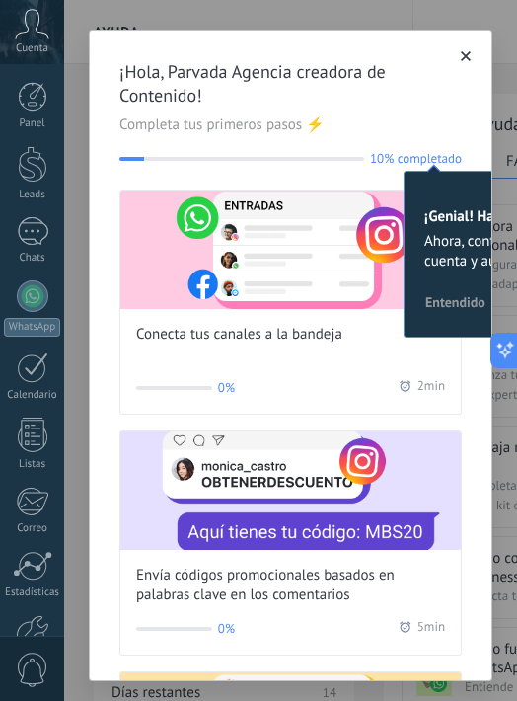
scroll to position [118, 0]
